Goal: Task Accomplishment & Management: Use online tool/utility

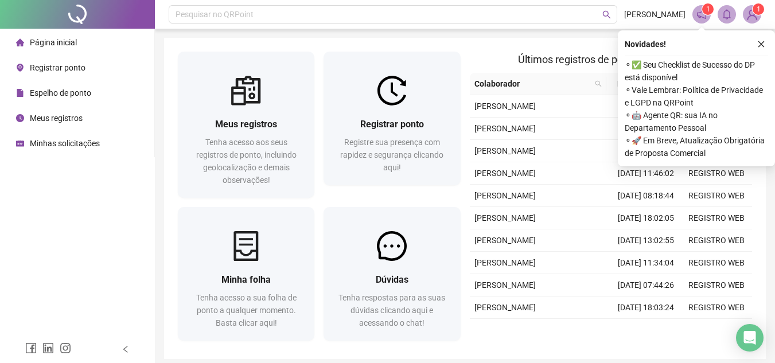
click at [756, 42] on button "button" at bounding box center [762, 44] width 14 height 14
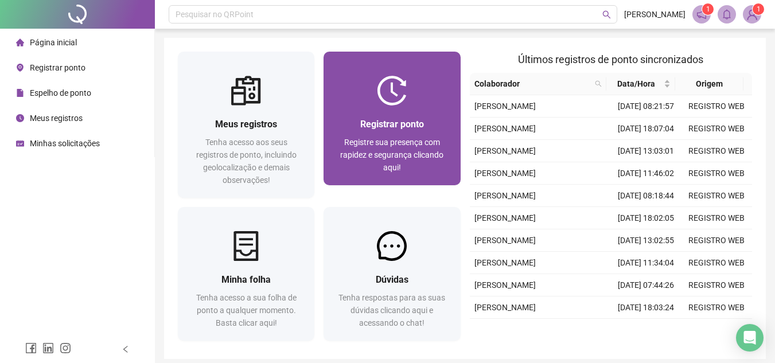
click at [398, 125] on span "Registrar ponto" at bounding box center [392, 124] width 64 height 11
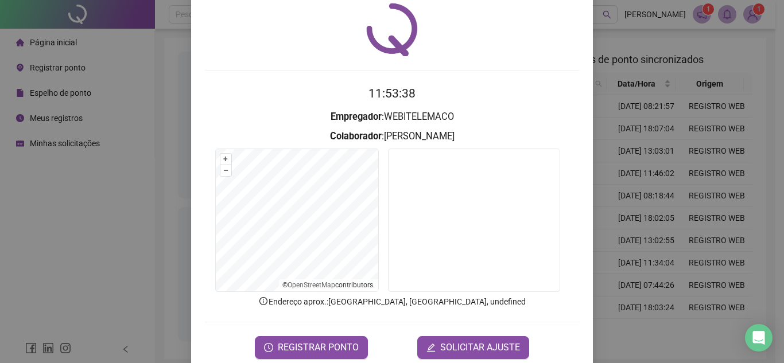
scroll to position [60, 0]
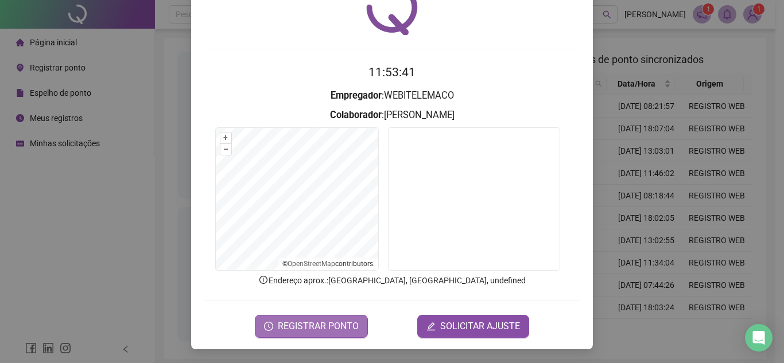
click at [348, 324] on span "REGISTRAR PONTO" at bounding box center [318, 327] width 81 height 14
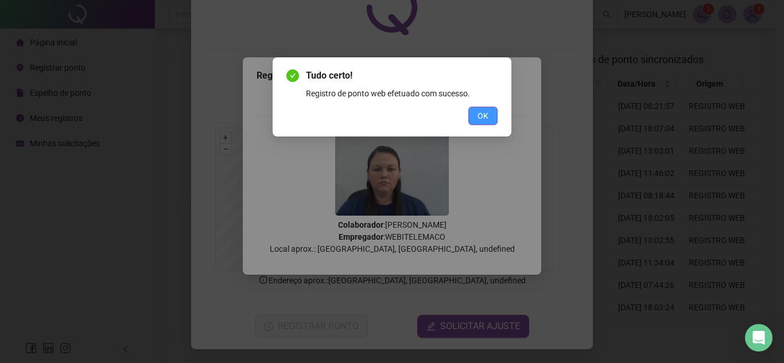
click at [492, 119] on button "OK" at bounding box center [482, 116] width 29 height 18
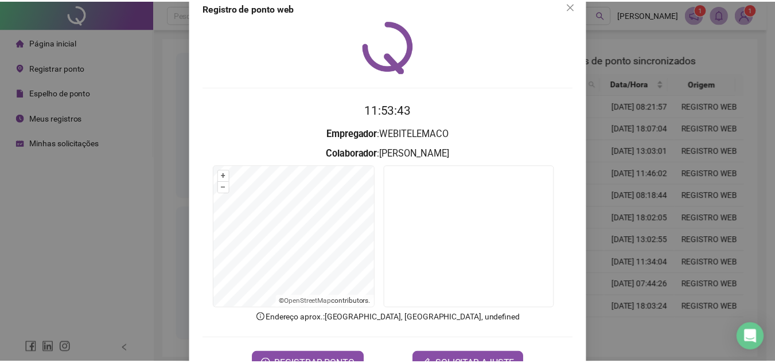
scroll to position [0, 0]
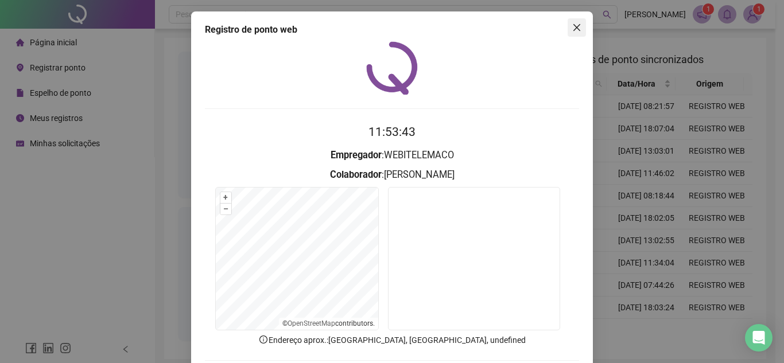
click at [573, 26] on icon "close" at bounding box center [576, 27] width 9 height 9
